Goal: Register for event/course

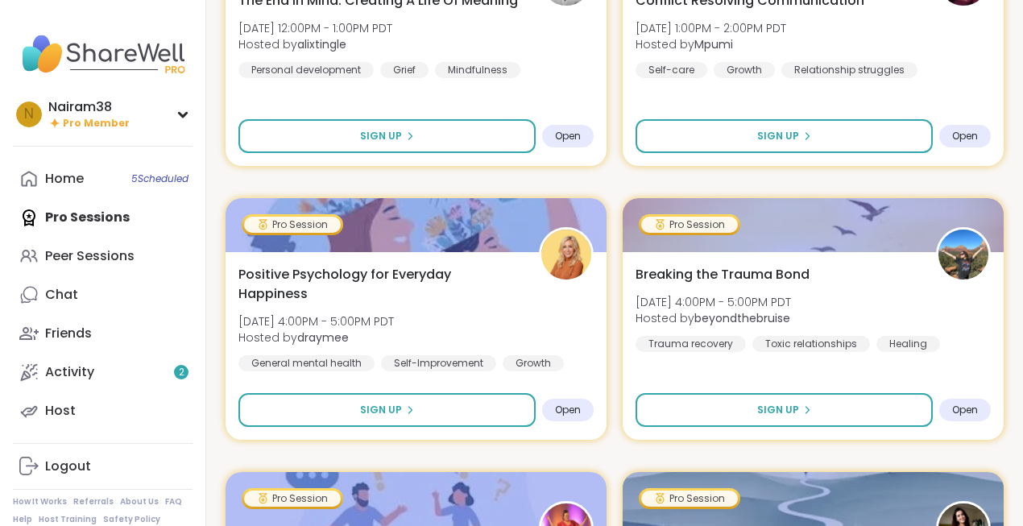
scroll to position [609, 0]
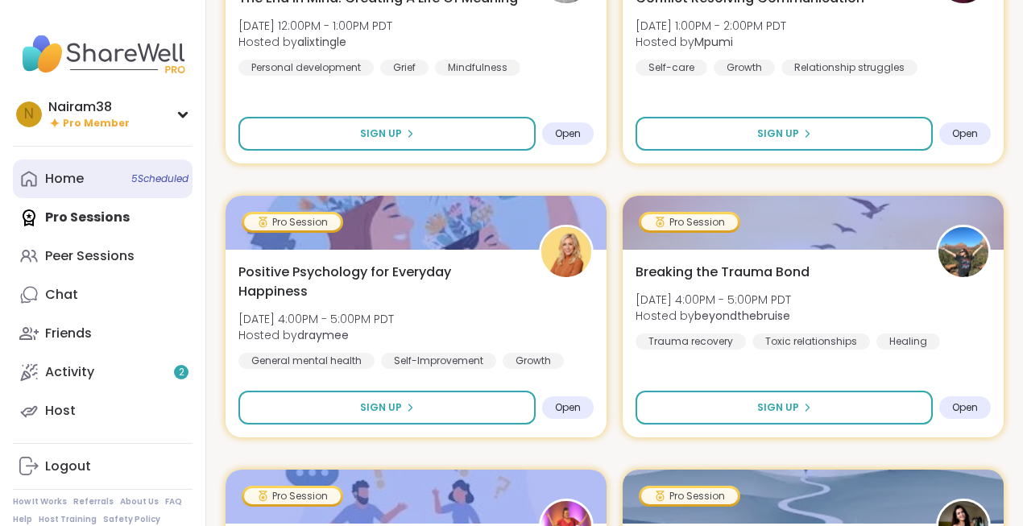
click at [149, 177] on span "5 Scheduled" at bounding box center [159, 178] width 57 height 13
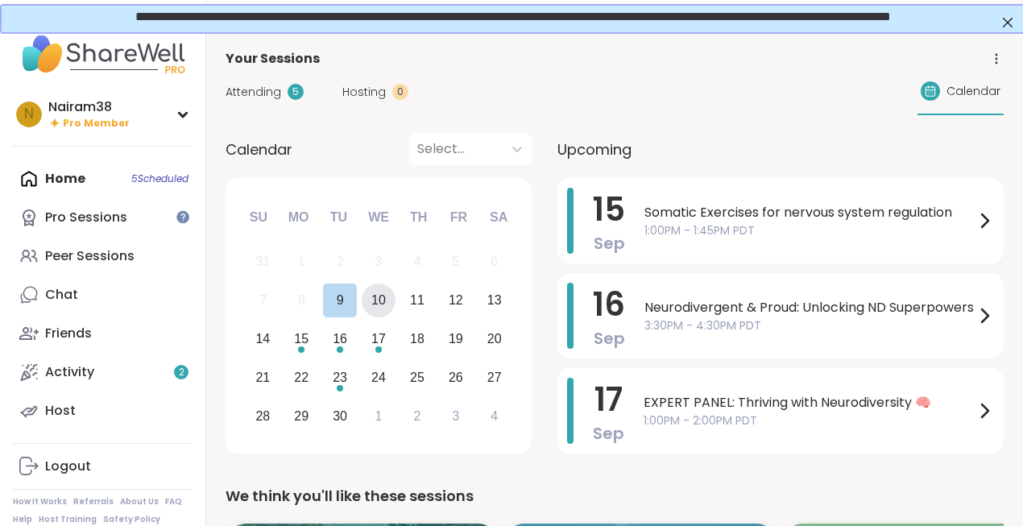
click at [390, 299] on div "10" at bounding box center [379, 300] width 35 height 35
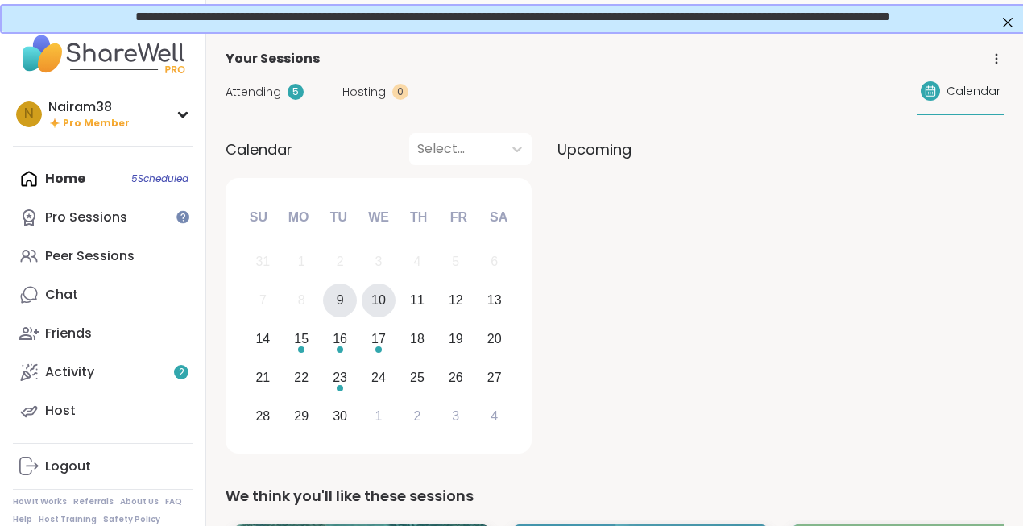
click at [345, 299] on div "9" at bounding box center [340, 300] width 35 height 35
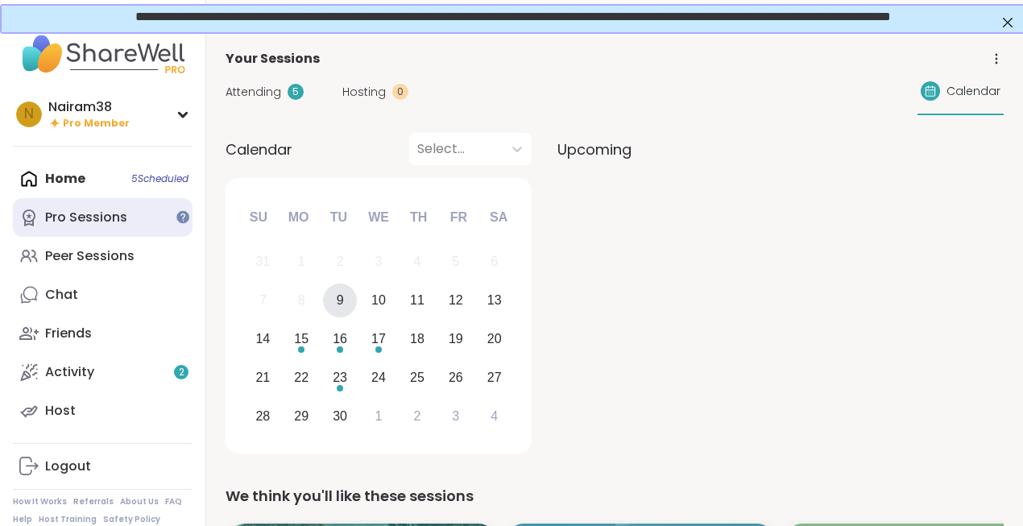
click at [122, 223] on div "Pro Sessions" at bounding box center [86, 218] width 82 height 18
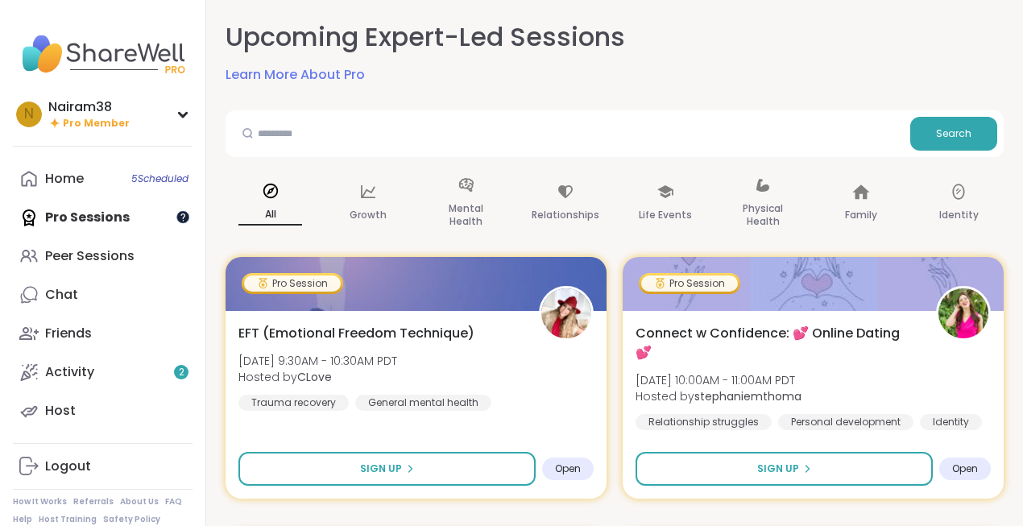
click at [185, 218] on div at bounding box center [182, 216] width 13 height 13
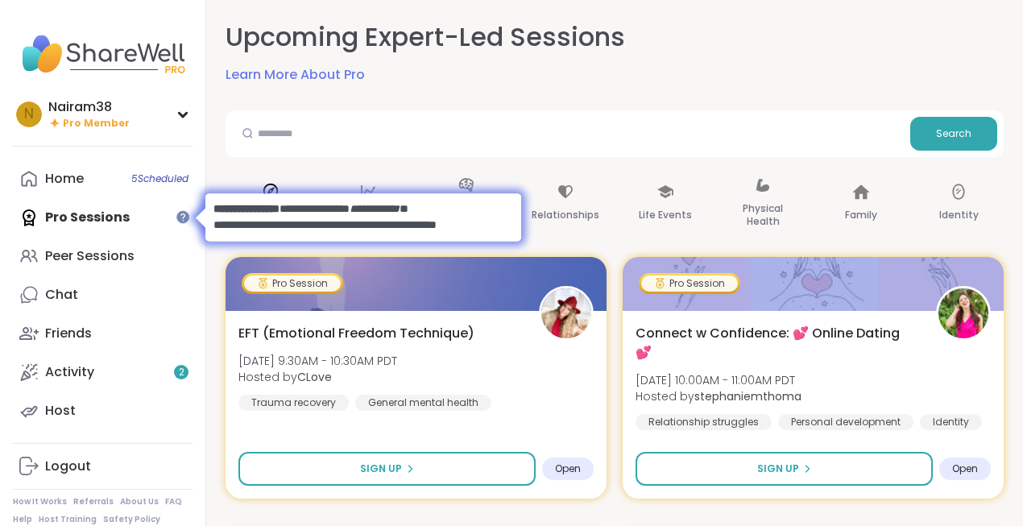
click at [199, 246] on body at bounding box center [361, 217] width 371 height 80
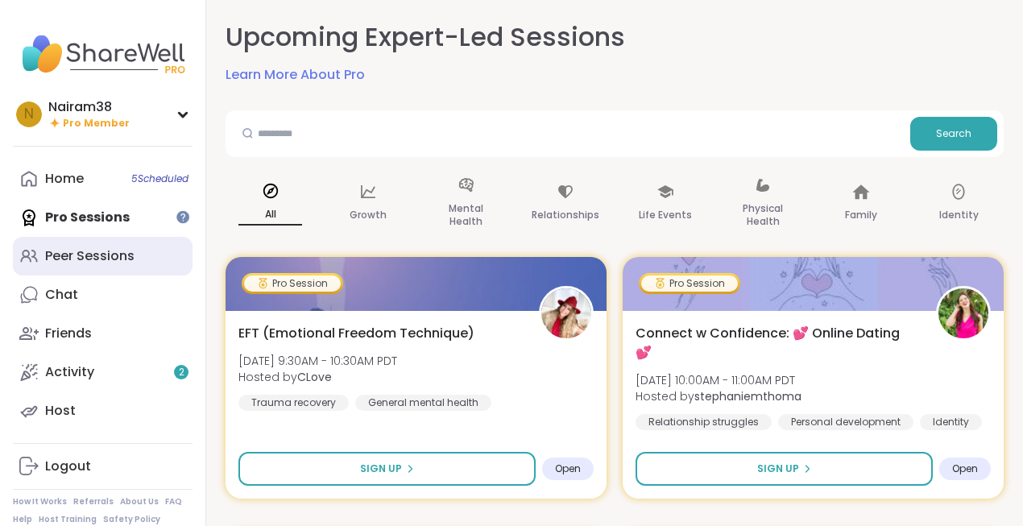
click at [122, 264] on div "Peer Sessions" at bounding box center [89, 256] width 89 height 18
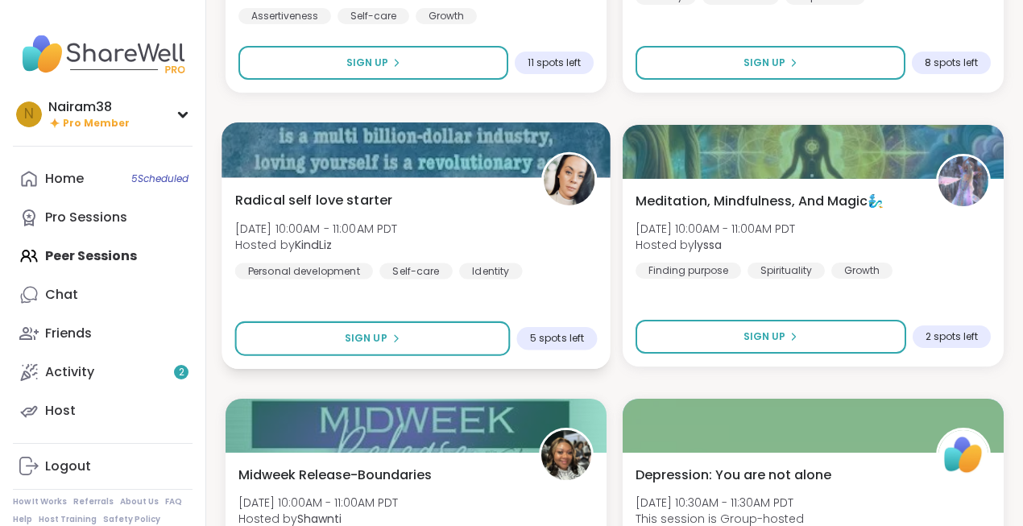
scroll to position [3117, 0]
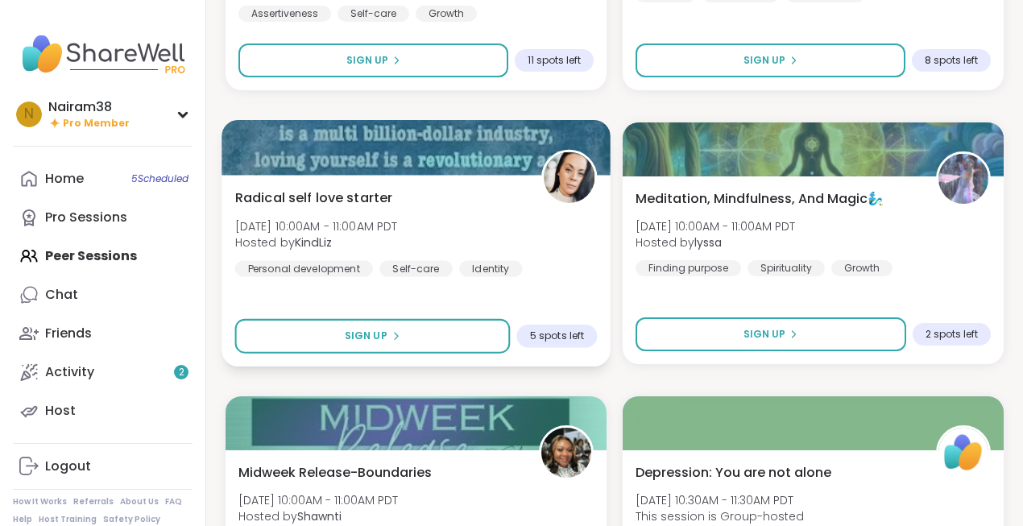
click at [553, 250] on div "Radical self love starter [DATE] 10:00AM - 11:00AM PDT Hosted by KindLiz Person…" at bounding box center [416, 232] width 362 height 89
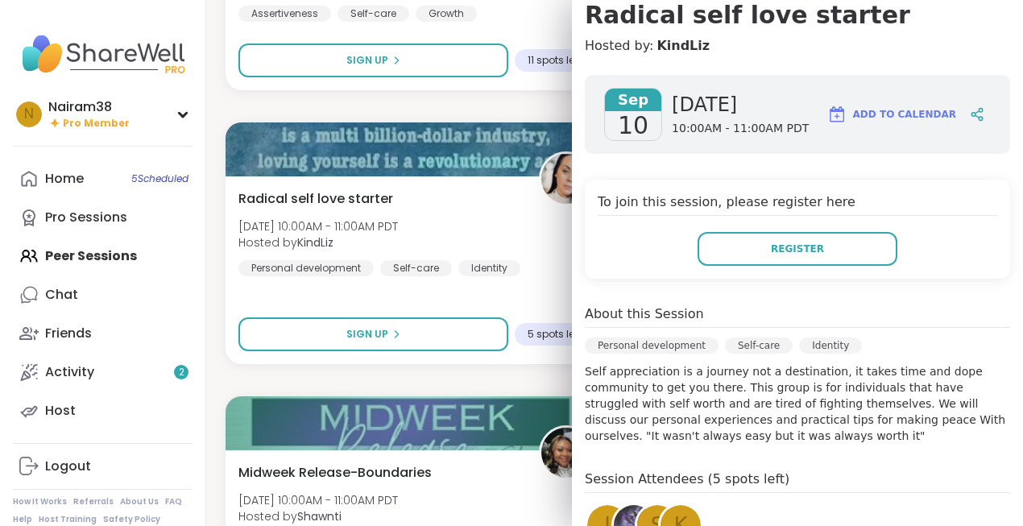
scroll to position [0, 0]
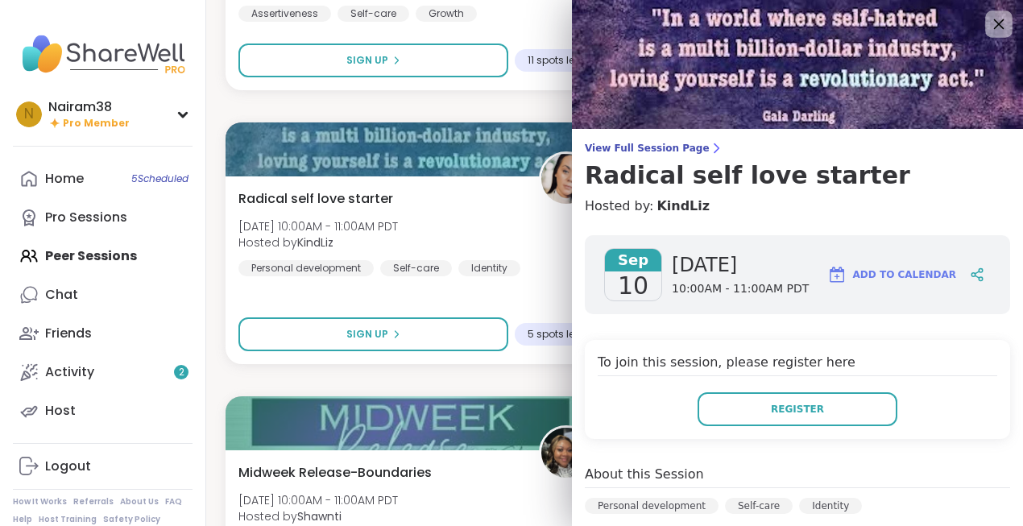
click at [1001, 23] on icon at bounding box center [998, 24] width 20 height 20
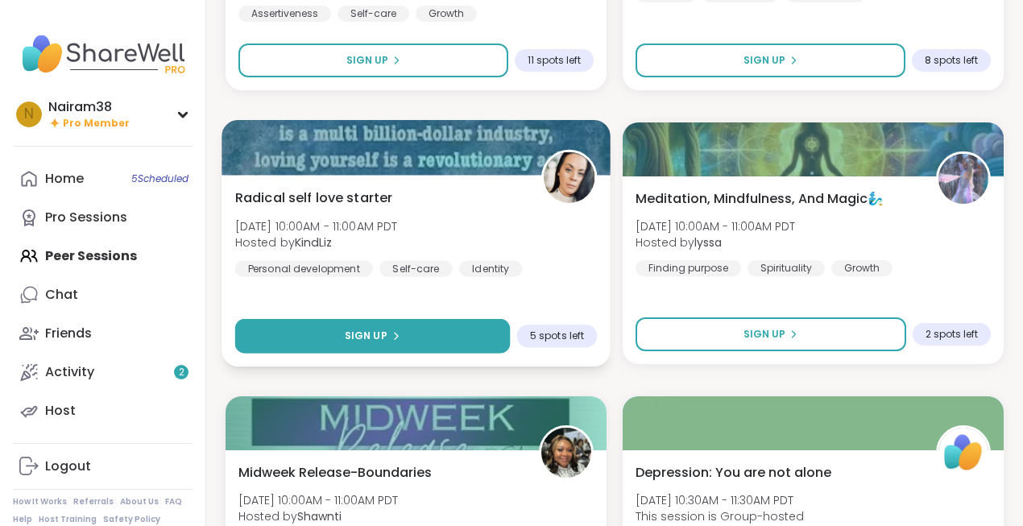
click at [457, 345] on button "Sign Up" at bounding box center [372, 336] width 275 height 35
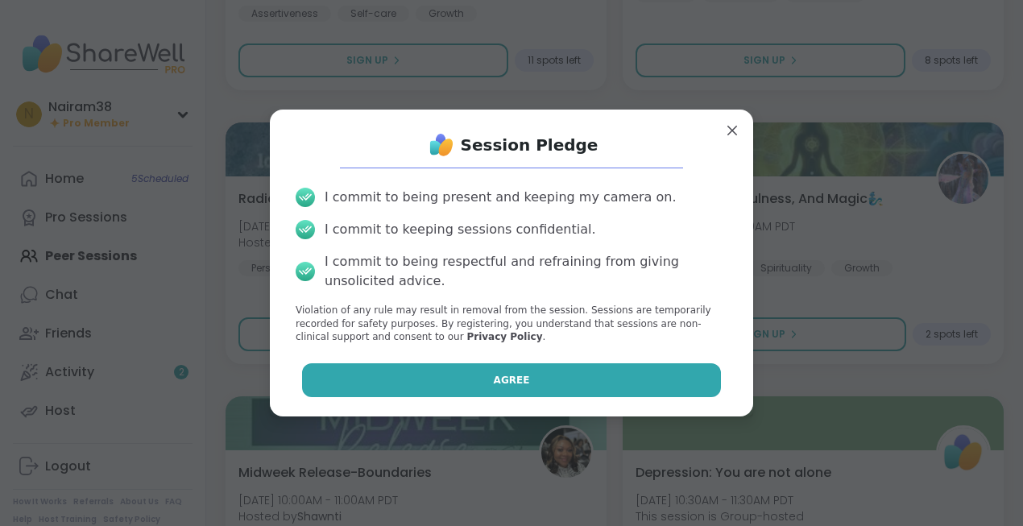
click at [502, 377] on span "Agree" at bounding box center [512, 380] width 36 height 14
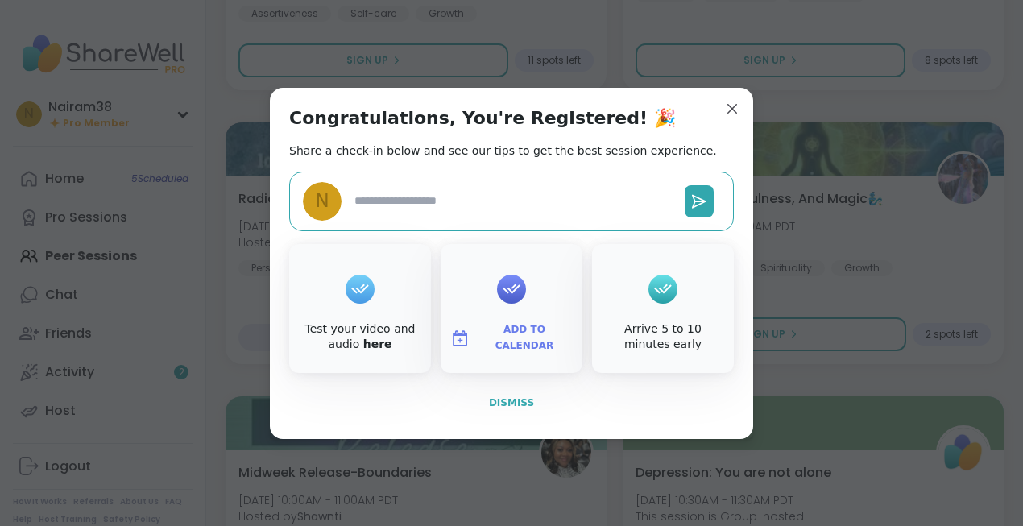
click at [500, 399] on span "Dismiss" at bounding box center [511, 402] width 45 height 11
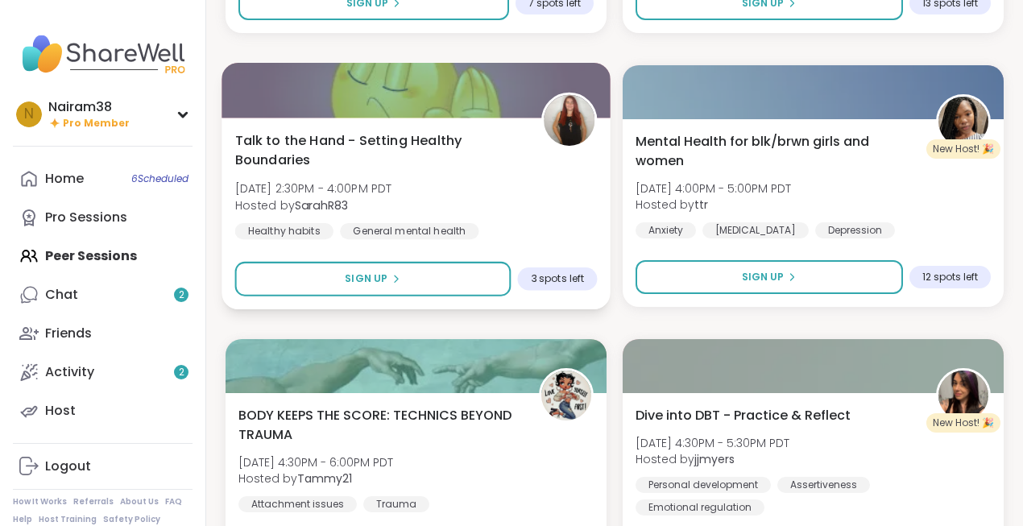
scroll to position [4544, 0]
click at [506, 200] on div "Talk to the Hand - Setting Healthy Boundaries [DATE] 2:30PM - 4:00PM PDT Hosted…" at bounding box center [416, 195] width 362 height 131
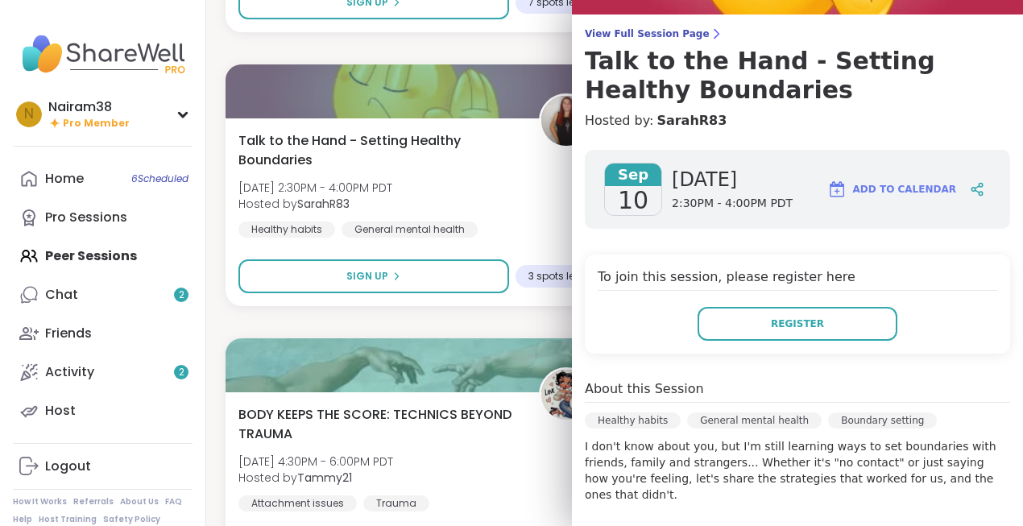
scroll to position [0, 0]
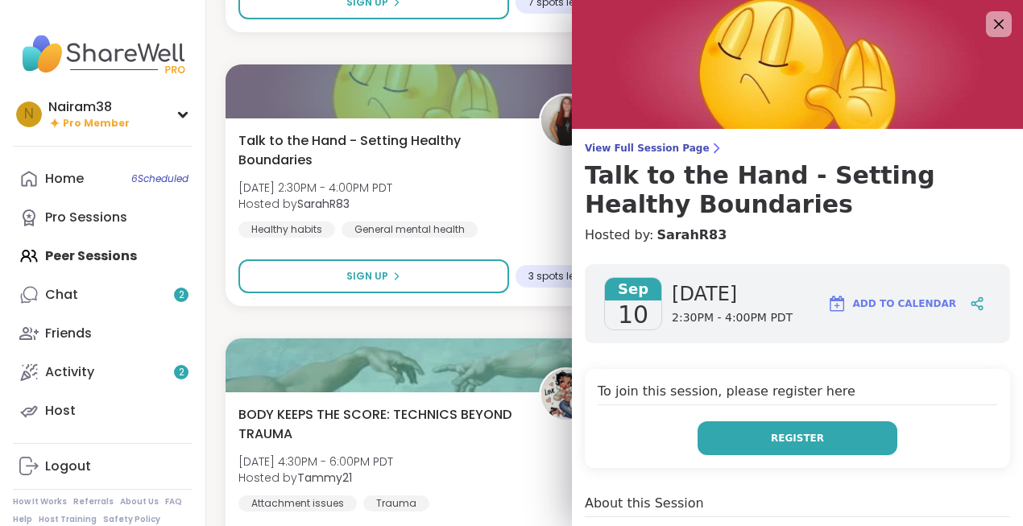
click at [791, 440] on span "Register" at bounding box center [797, 438] width 53 height 14
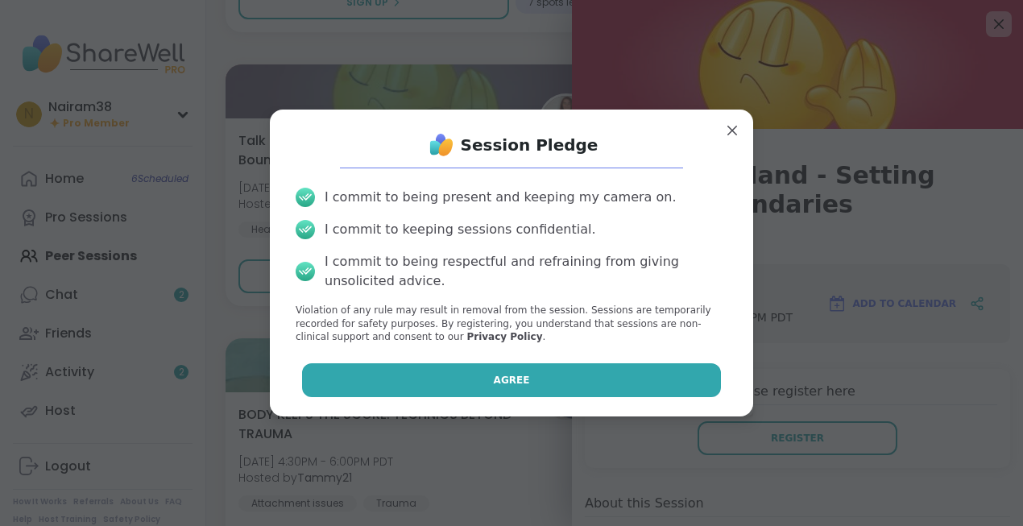
click at [589, 382] on button "Agree" at bounding box center [512, 380] width 420 height 34
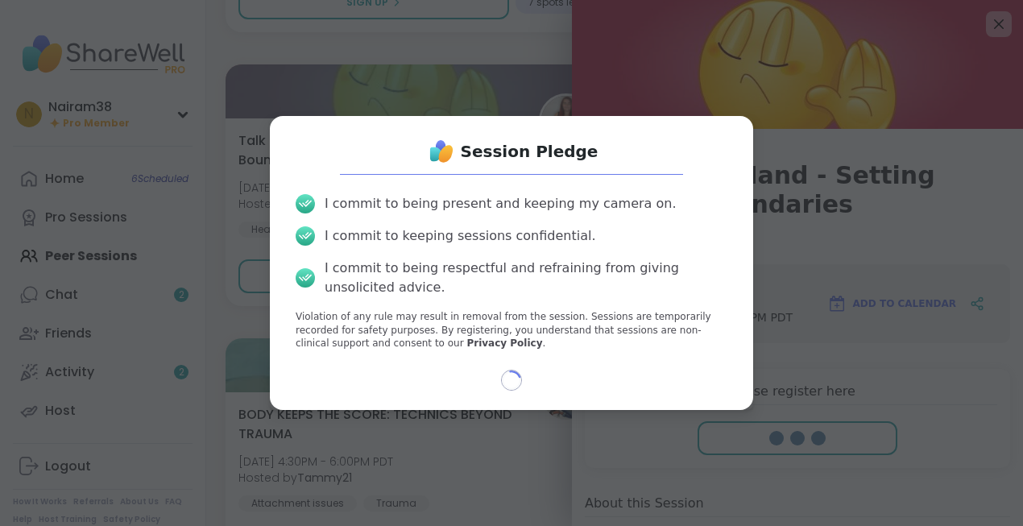
click at [589, 382] on div "Loading..." at bounding box center [511, 380] width 457 height 21
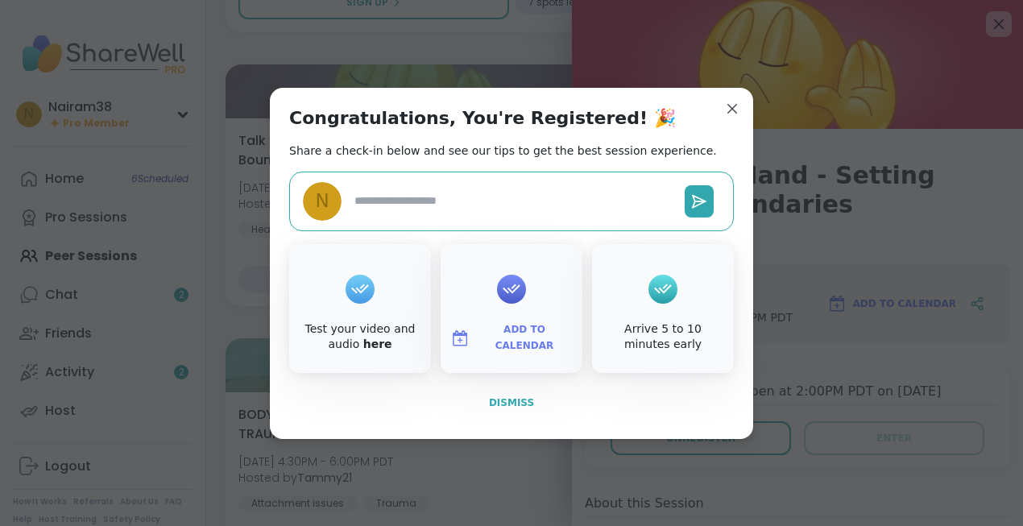
type textarea "*"
click at [521, 399] on span "Dismiss" at bounding box center [511, 402] width 45 height 11
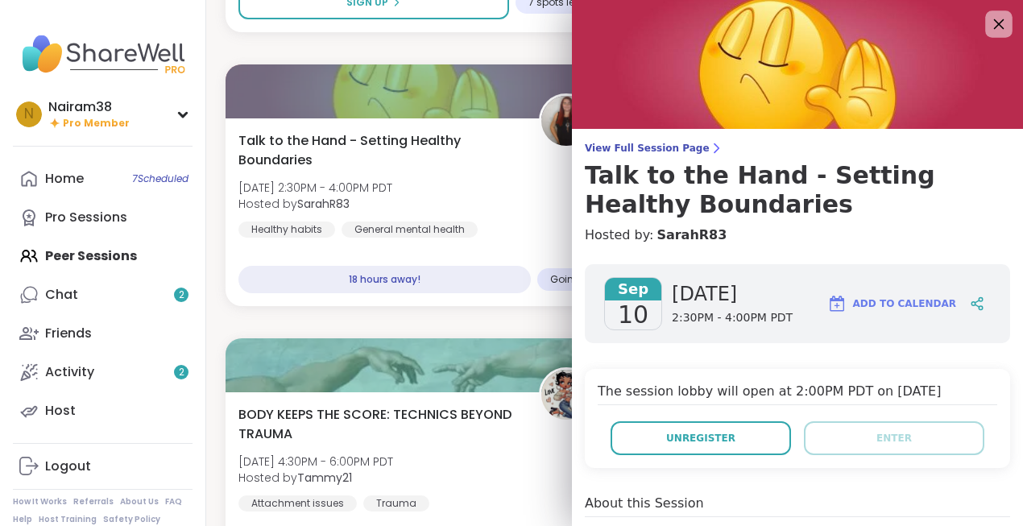
click at [996, 24] on icon at bounding box center [998, 24] width 20 height 20
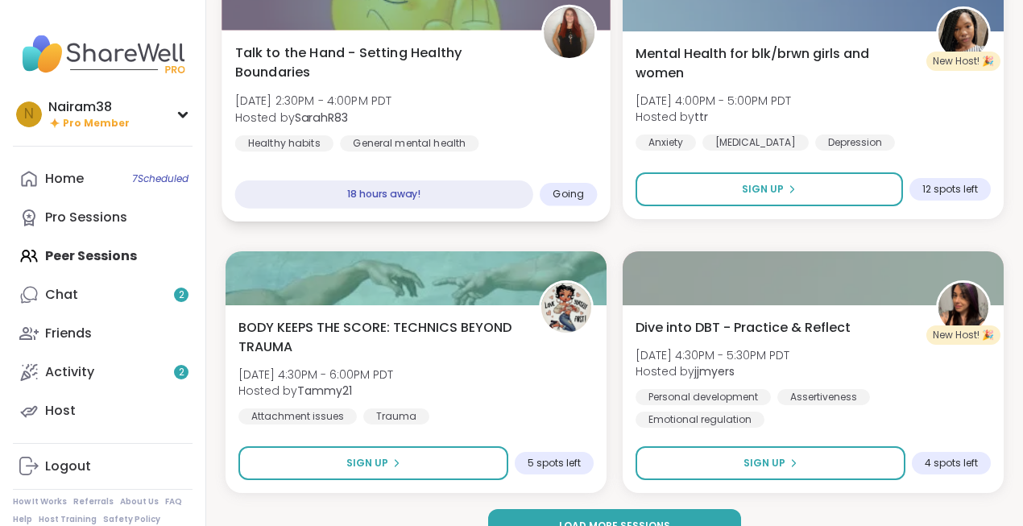
scroll to position [4664, 0]
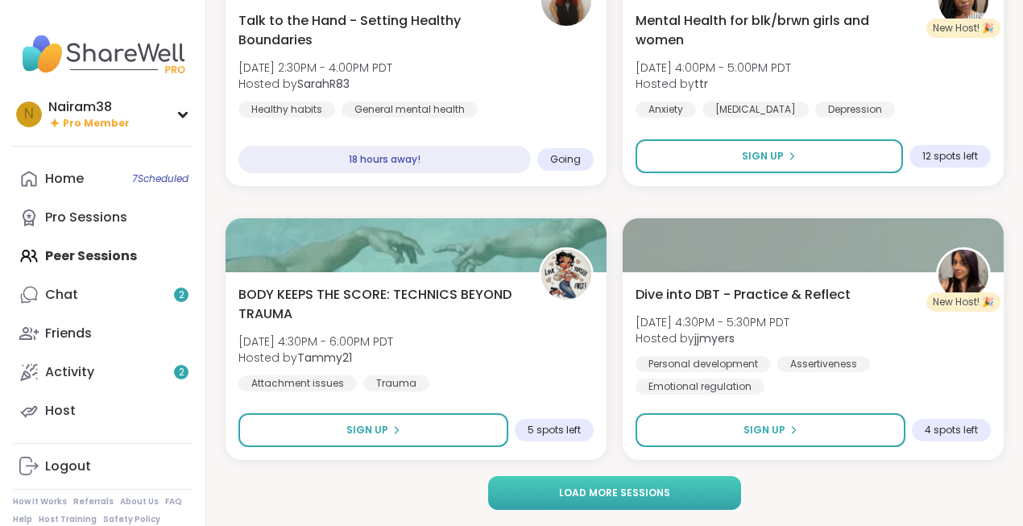
click at [601, 500] on button "Load more sessions" at bounding box center [614, 493] width 253 height 34
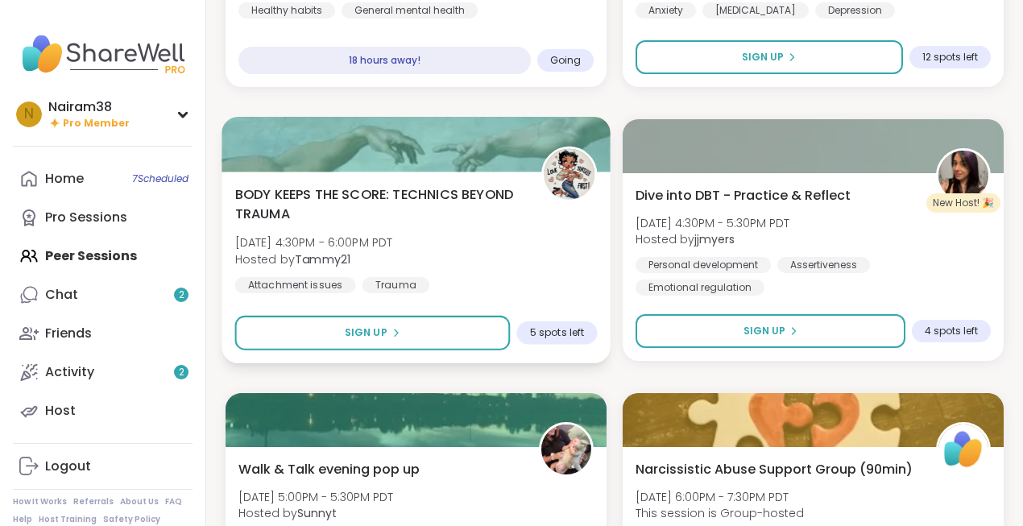
scroll to position [4743, 0]
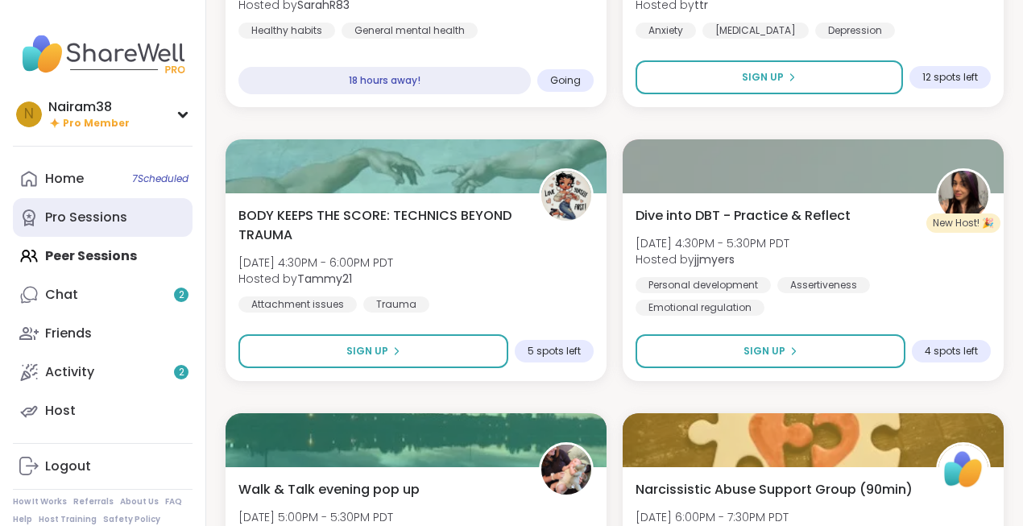
click at [109, 223] on div "Pro Sessions" at bounding box center [86, 218] width 82 height 18
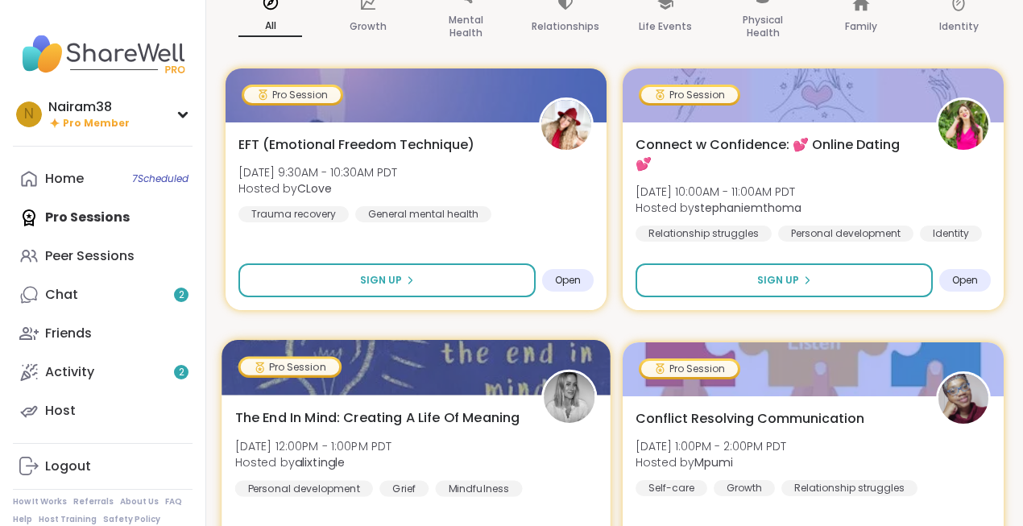
scroll to position [230, 0]
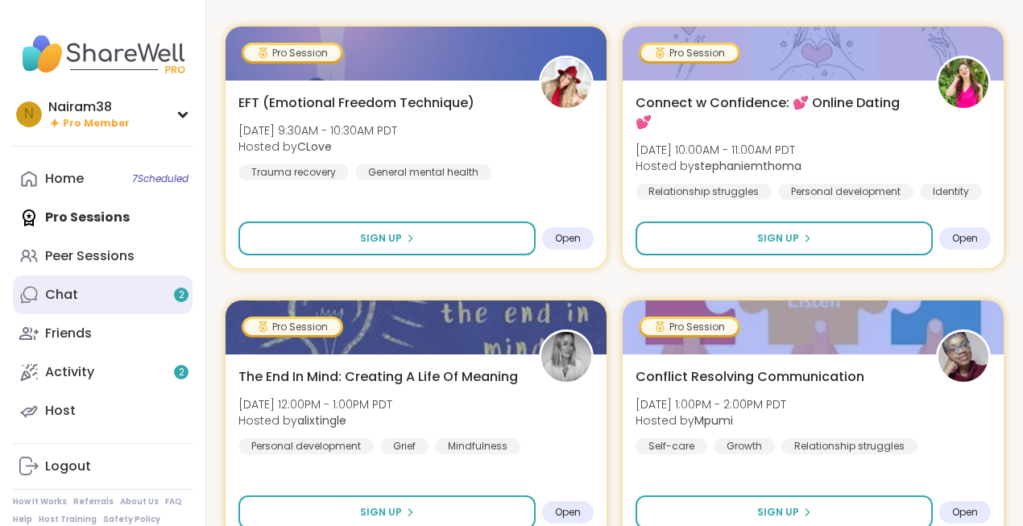
click at [134, 294] on link "Chat 2" at bounding box center [103, 294] width 180 height 39
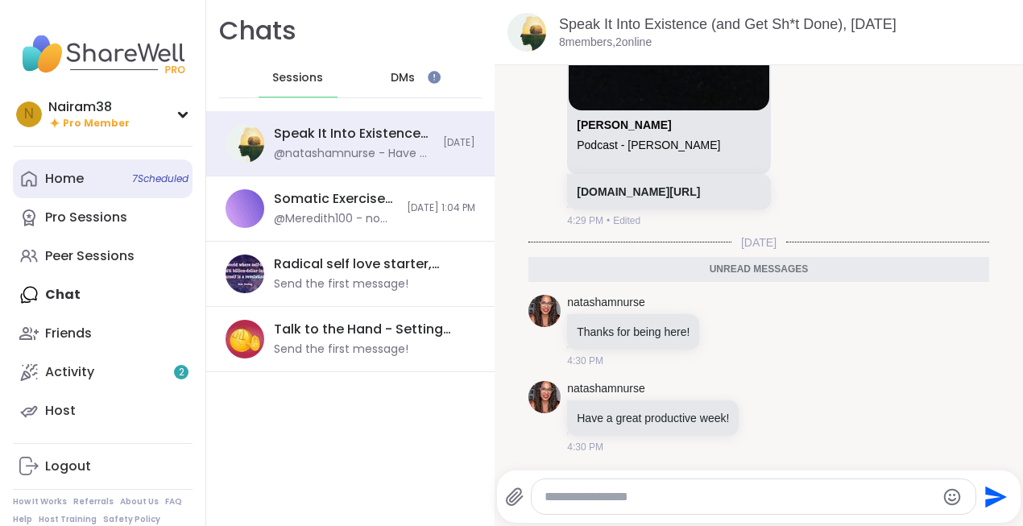
click at [95, 184] on link "Home 7 Scheduled" at bounding box center [103, 178] width 180 height 39
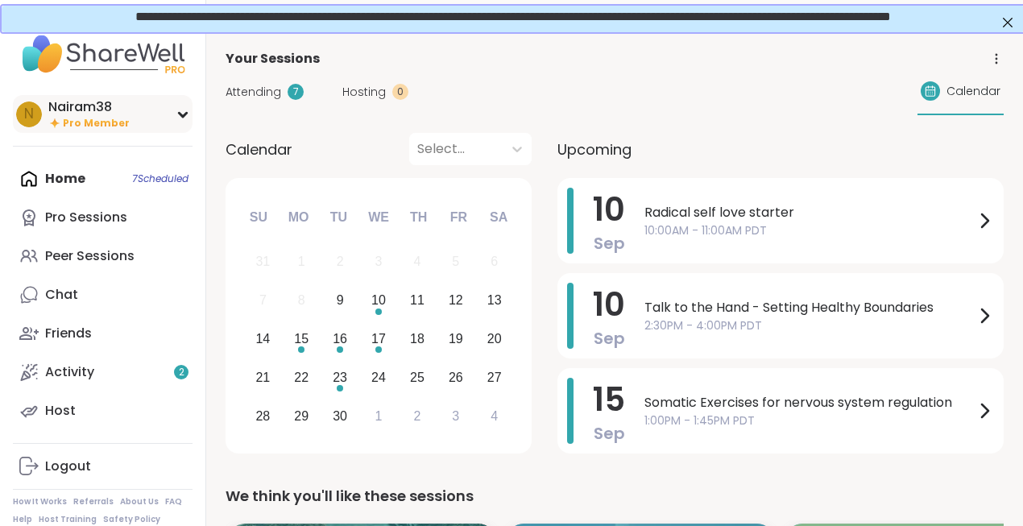
click at [77, 113] on div "Nairam38" at bounding box center [88, 107] width 81 height 18
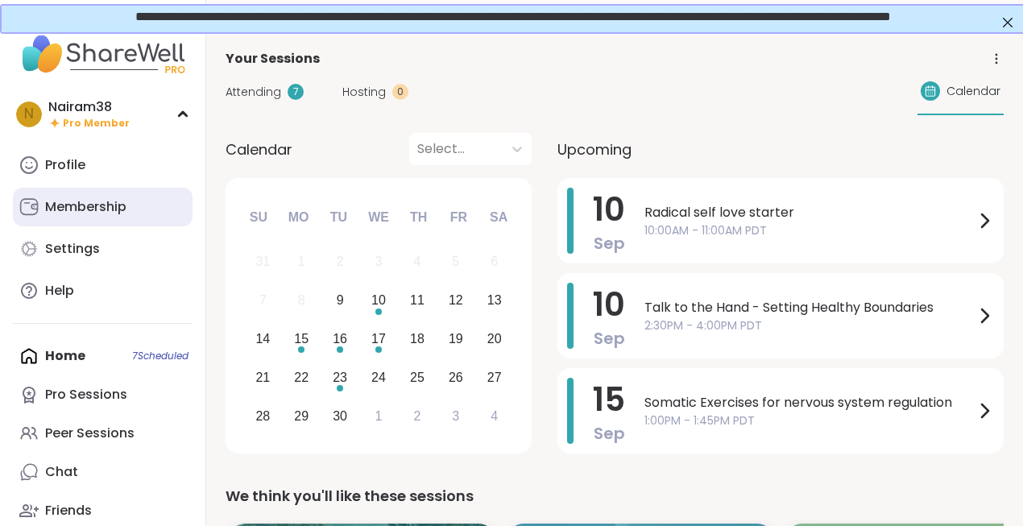
click at [94, 215] on div "Membership" at bounding box center [85, 207] width 81 height 18
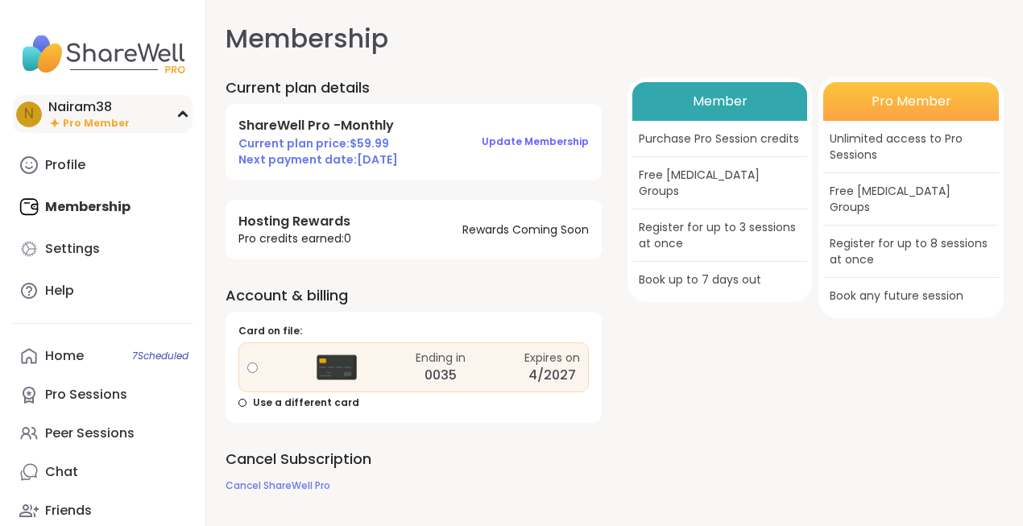
click at [93, 120] on span "Pro Member" at bounding box center [96, 124] width 67 height 14
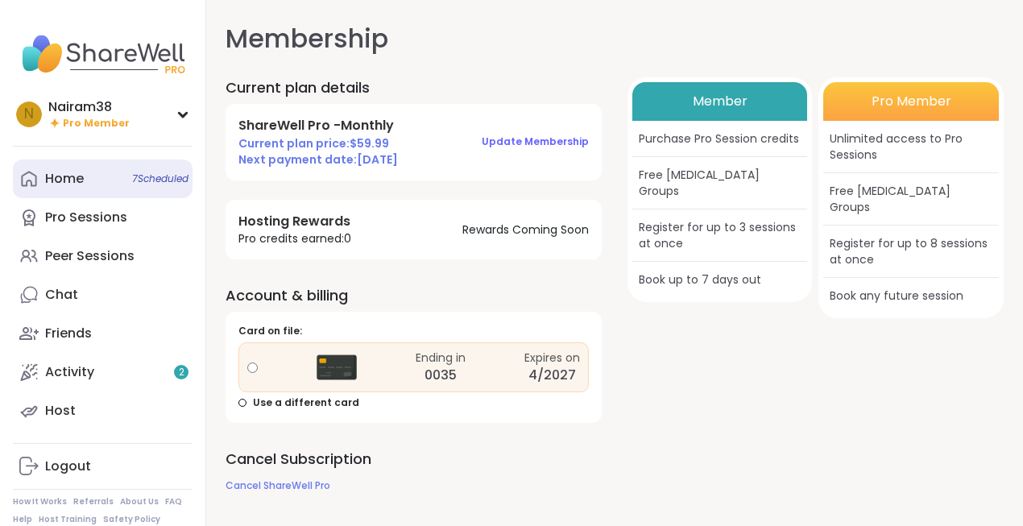
click at [86, 184] on link "Home 7 Scheduled" at bounding box center [103, 178] width 180 height 39
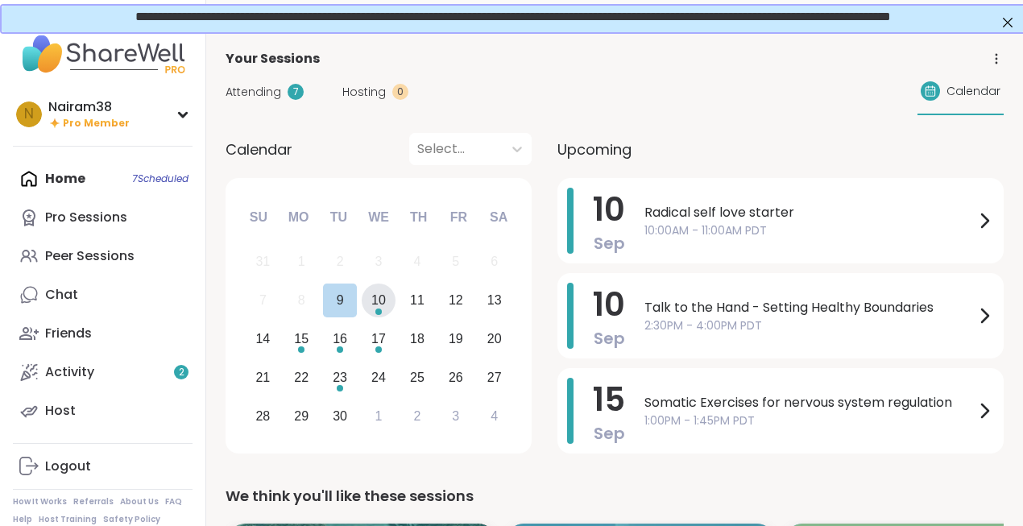
click at [381, 303] on div "10" at bounding box center [378, 300] width 14 height 22
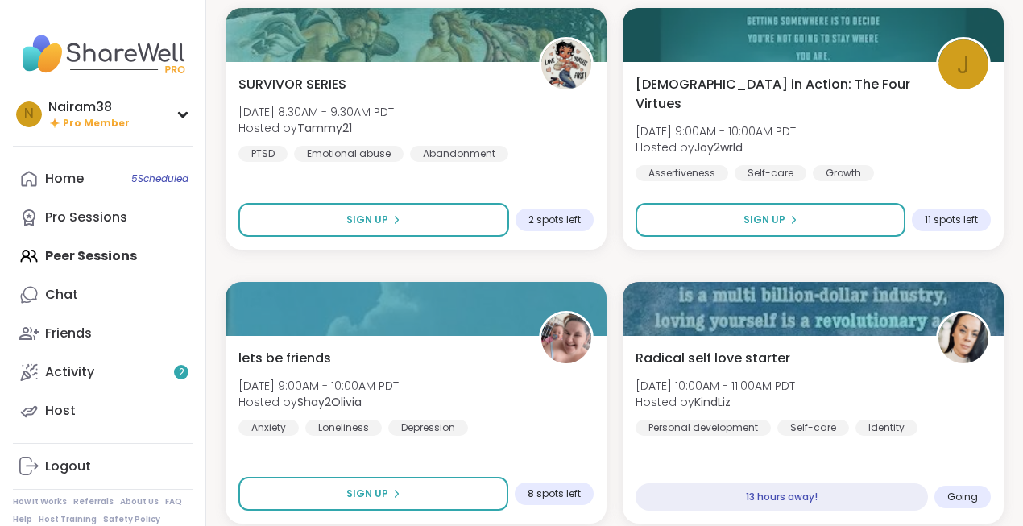
scroll to position [5138, 0]
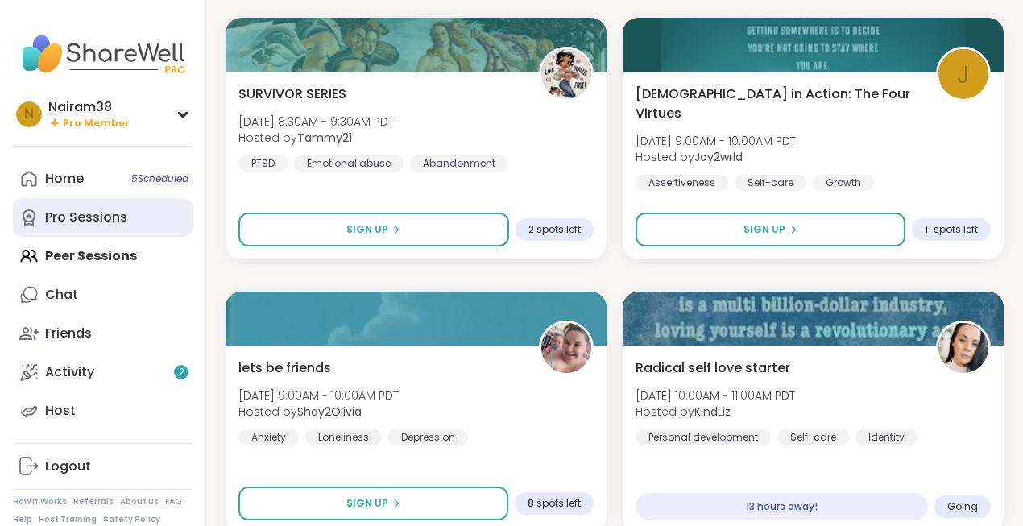
click at [118, 214] on div "Pro Sessions" at bounding box center [86, 218] width 82 height 18
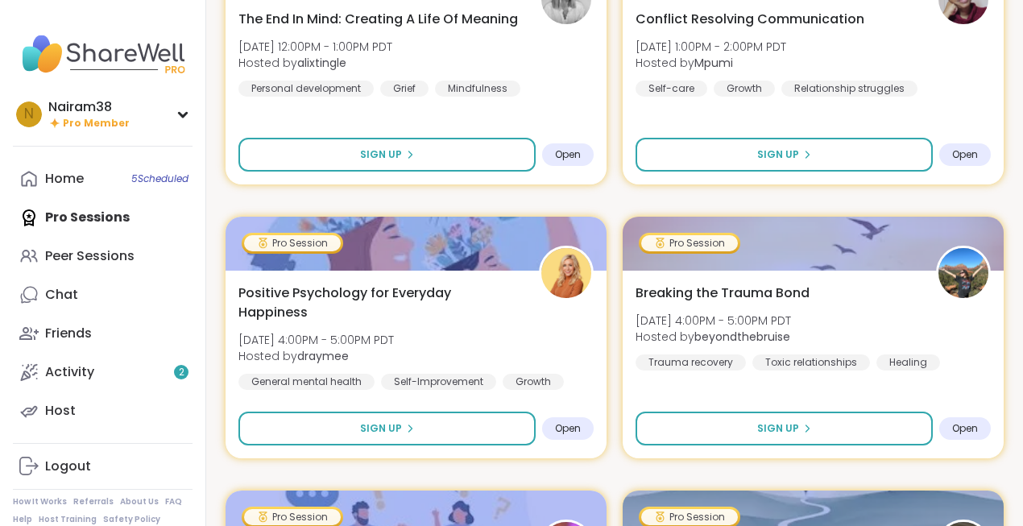
scroll to position [593, 0]
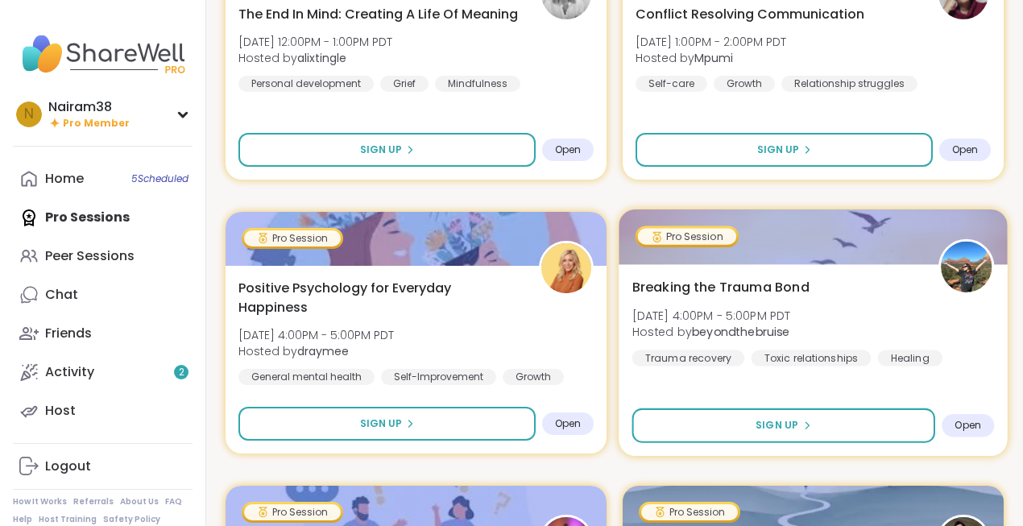
click at [868, 304] on div "Breaking the Trauma Bond Wed, Sep 10 | 4:00PM - 5:00PM PDT Hosted by beyondtheb…" at bounding box center [813, 321] width 362 height 89
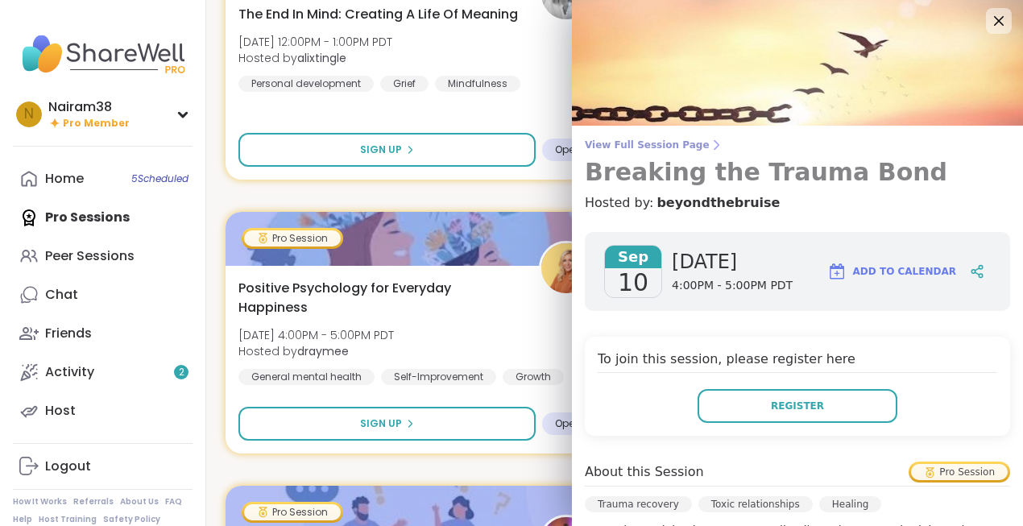
scroll to position [0, 0]
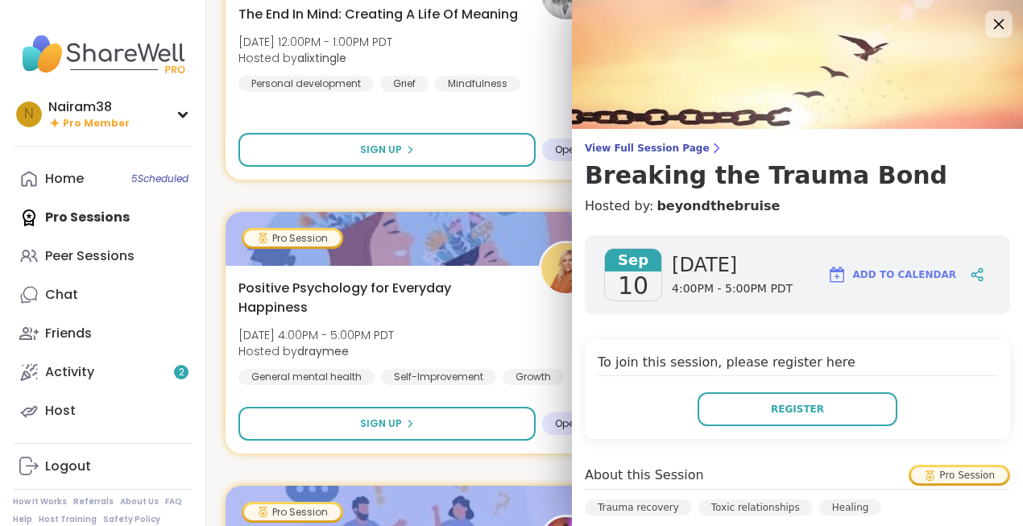
click at [1002, 20] on icon at bounding box center [999, 24] width 10 height 10
